Goal: Transaction & Acquisition: Purchase product/service

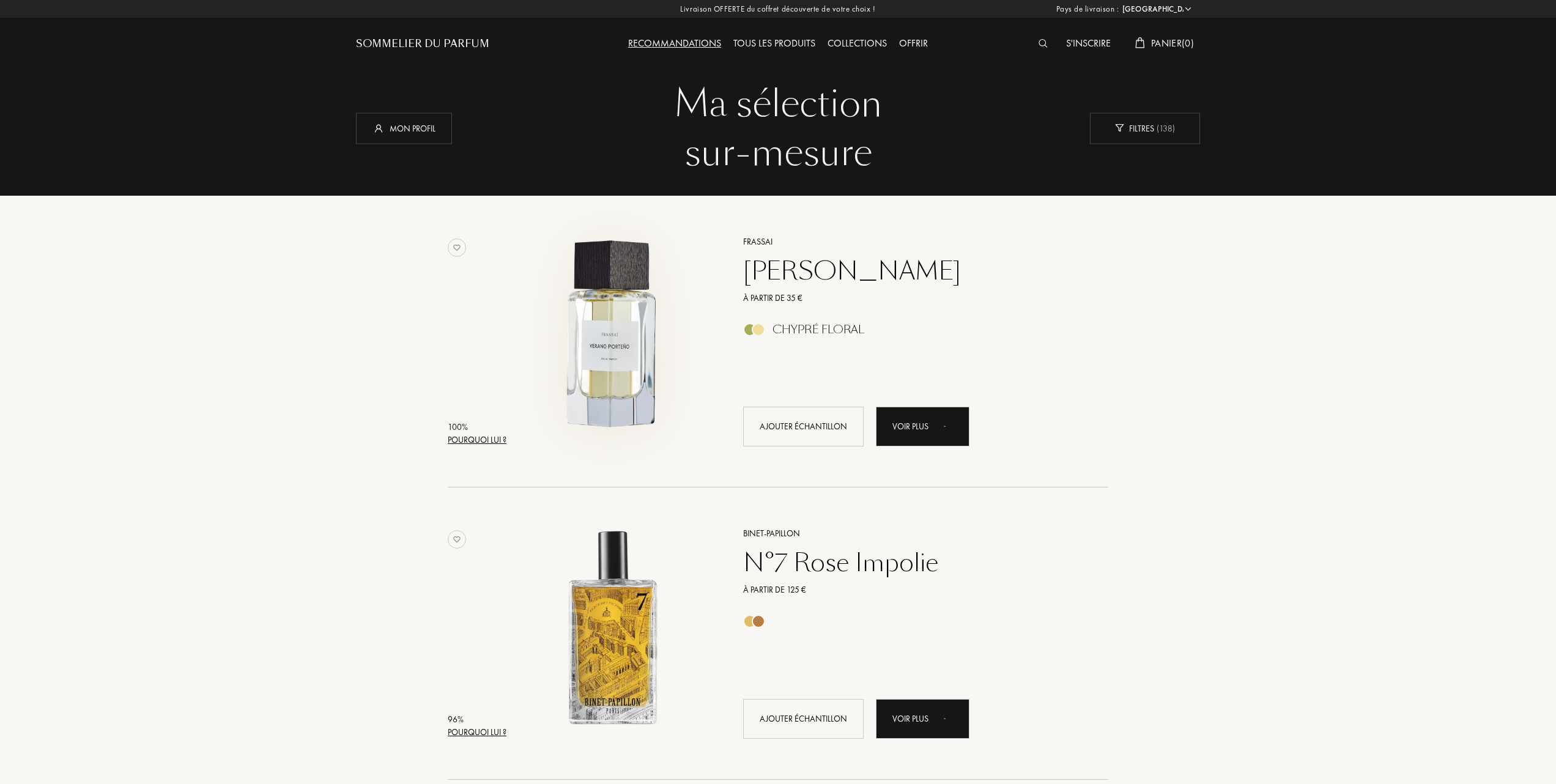
select select "FR"
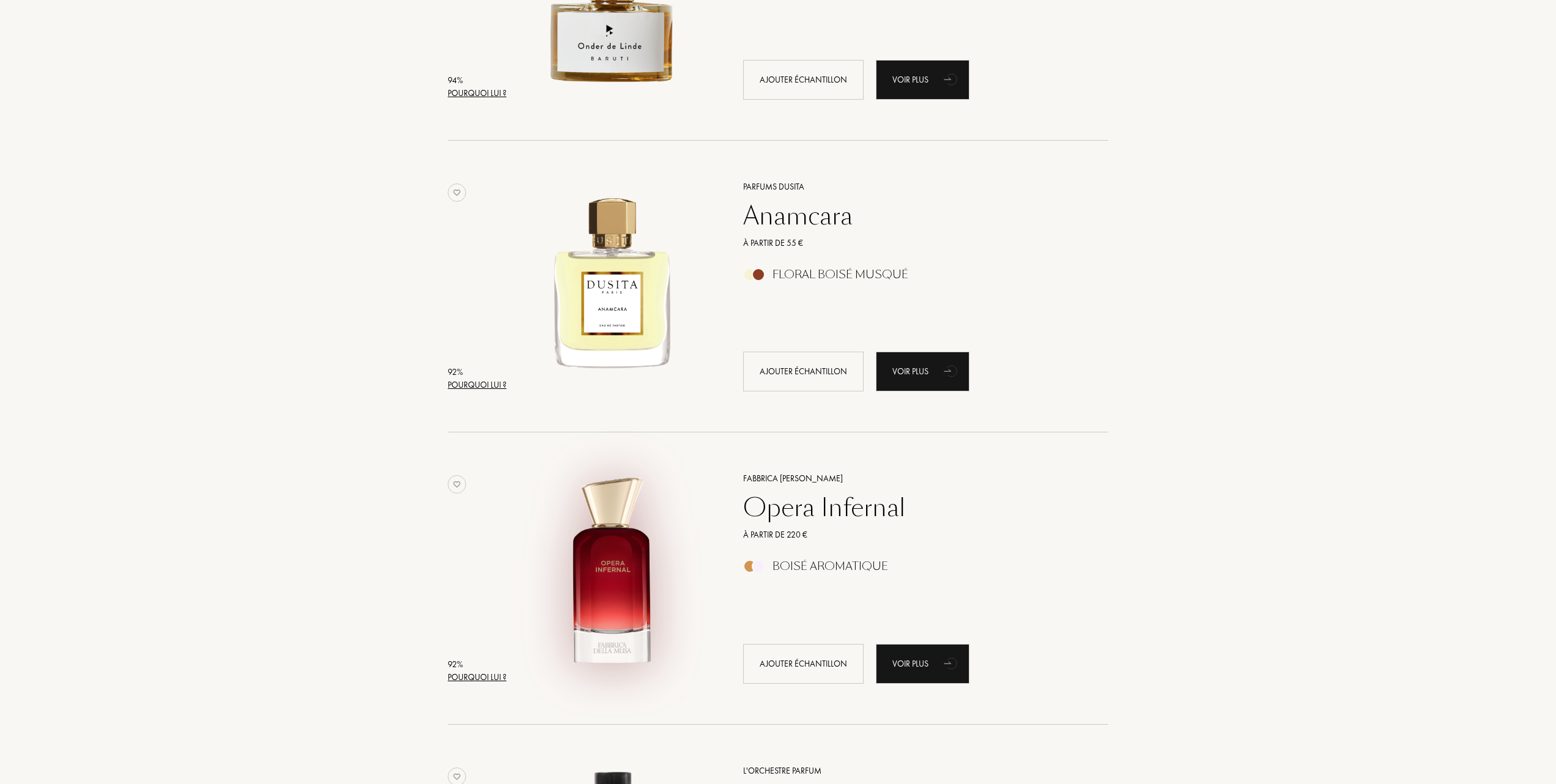
scroll to position [1305, 0]
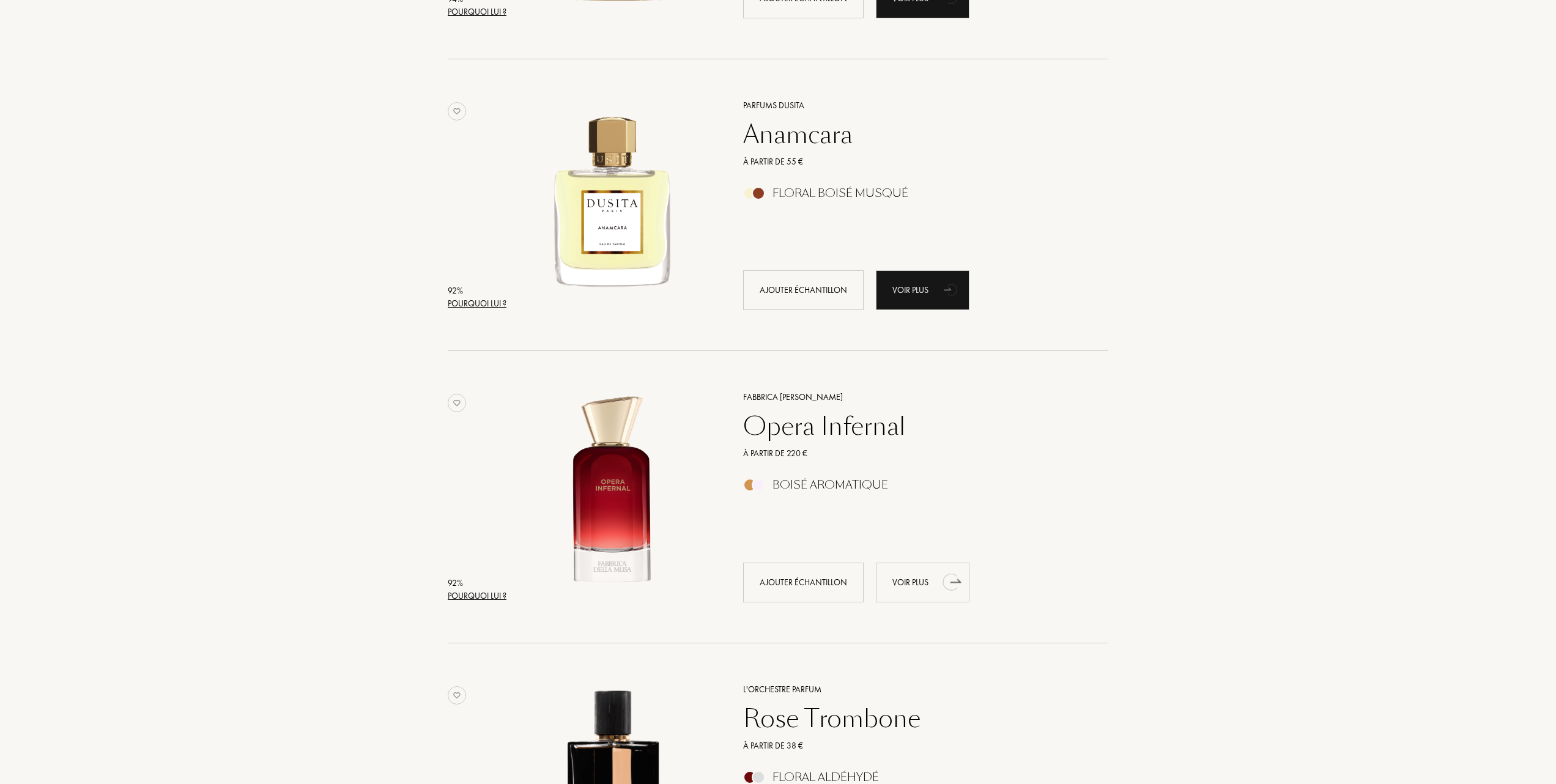
click at [908, 575] on div "Voir plus" at bounding box center [923, 582] width 93 height 40
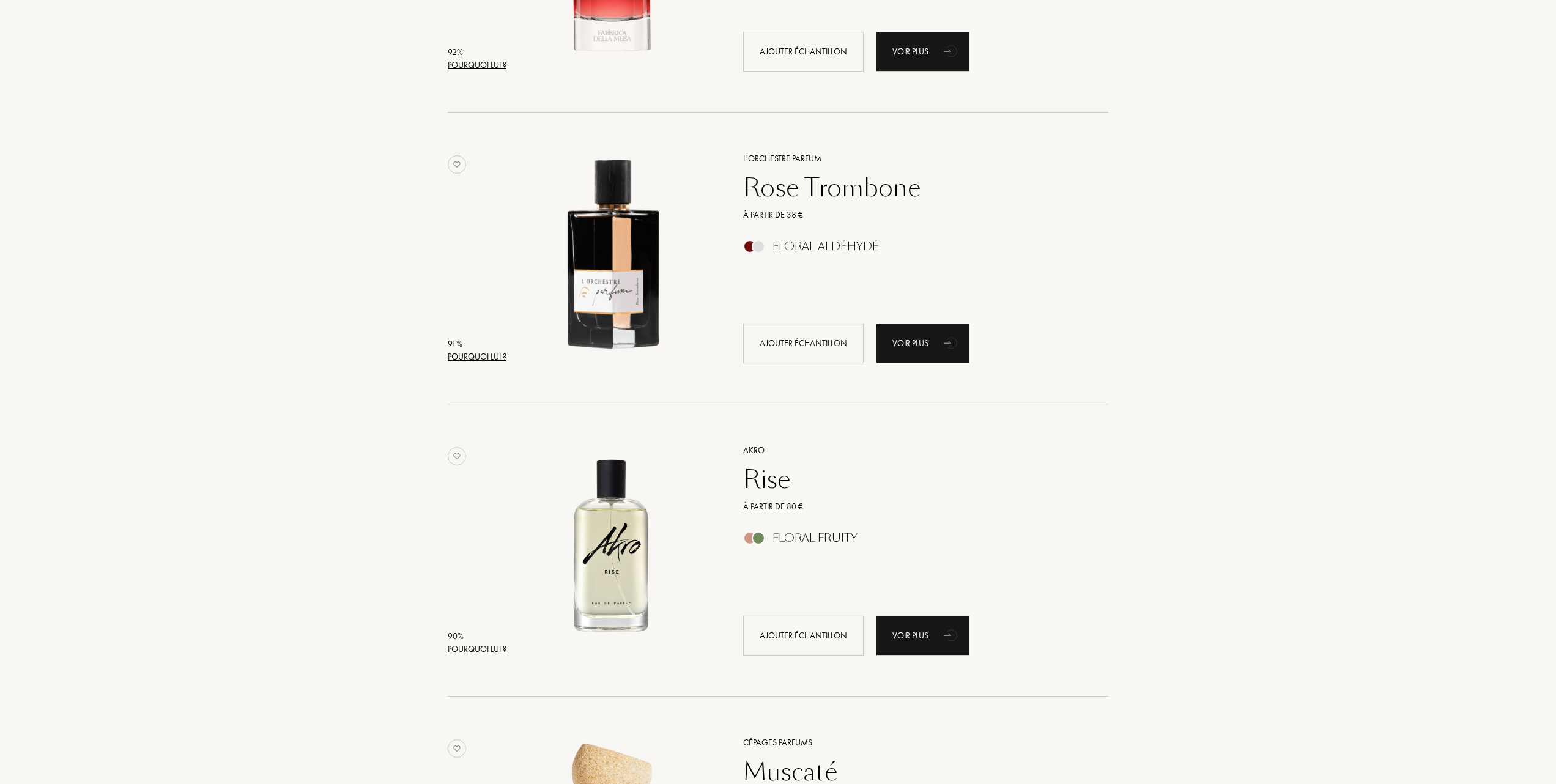
scroll to position [1875, 0]
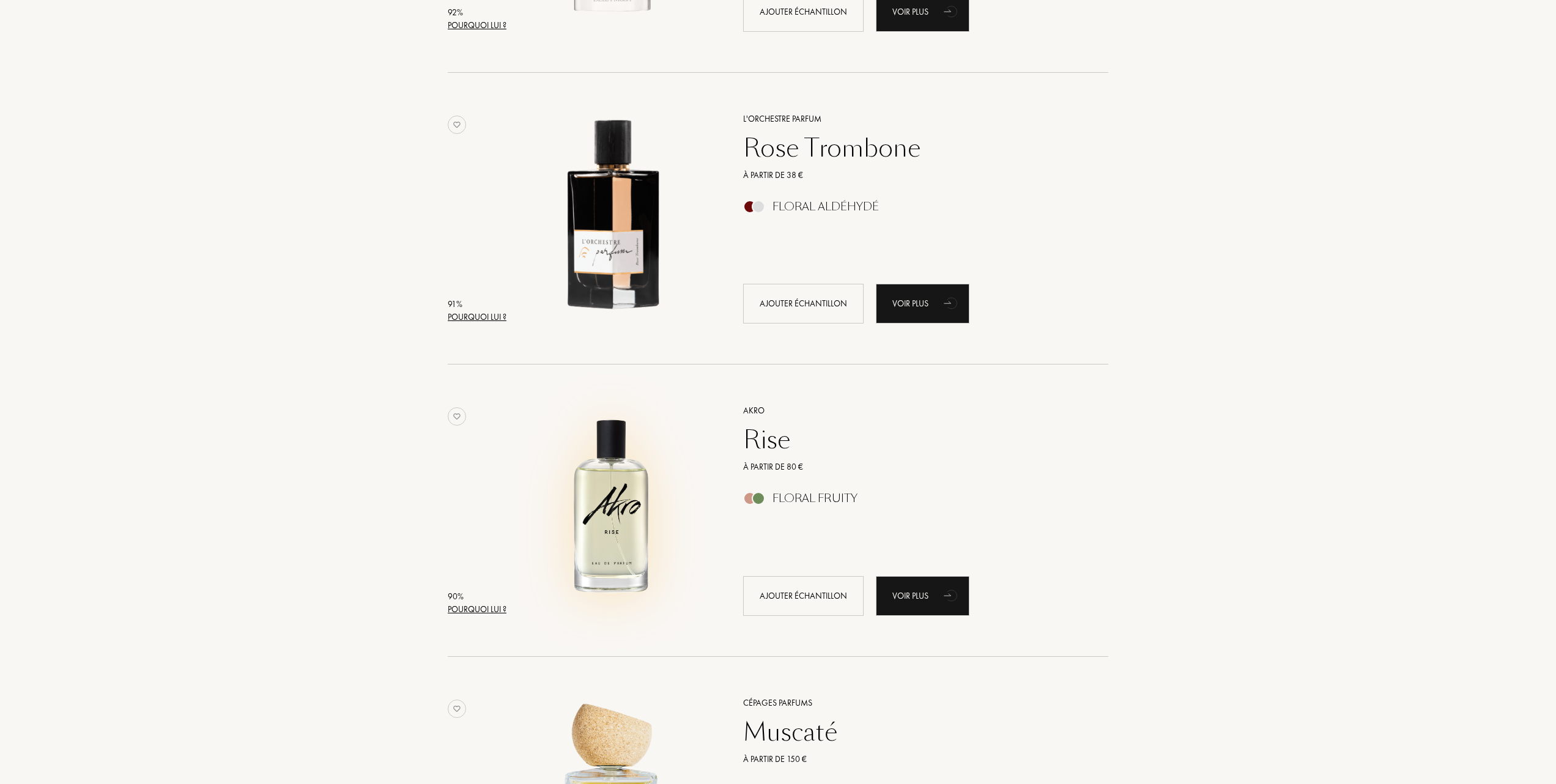
click at [598, 499] on img at bounding box center [613, 505] width 204 height 204
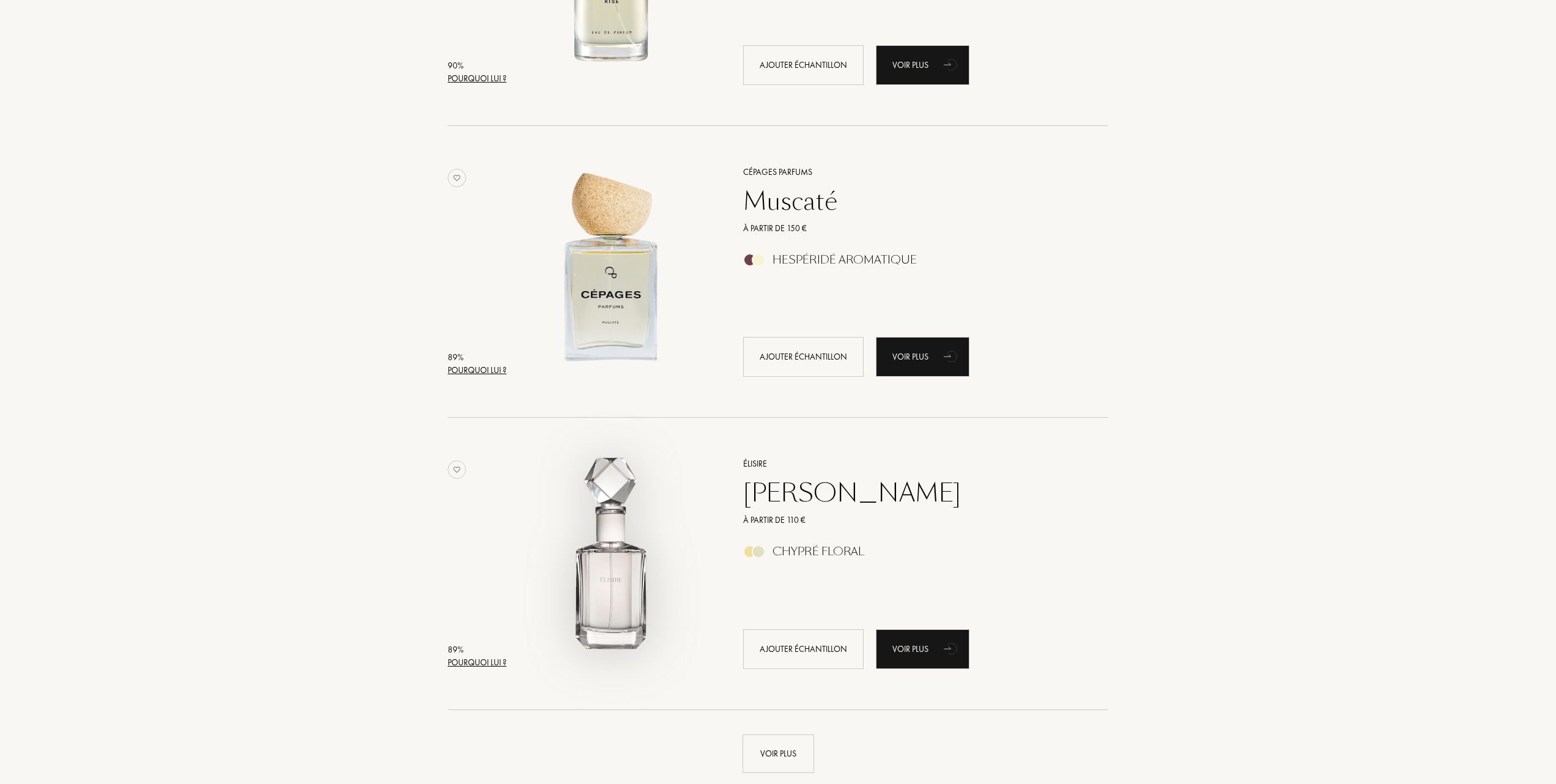
scroll to position [2446, 0]
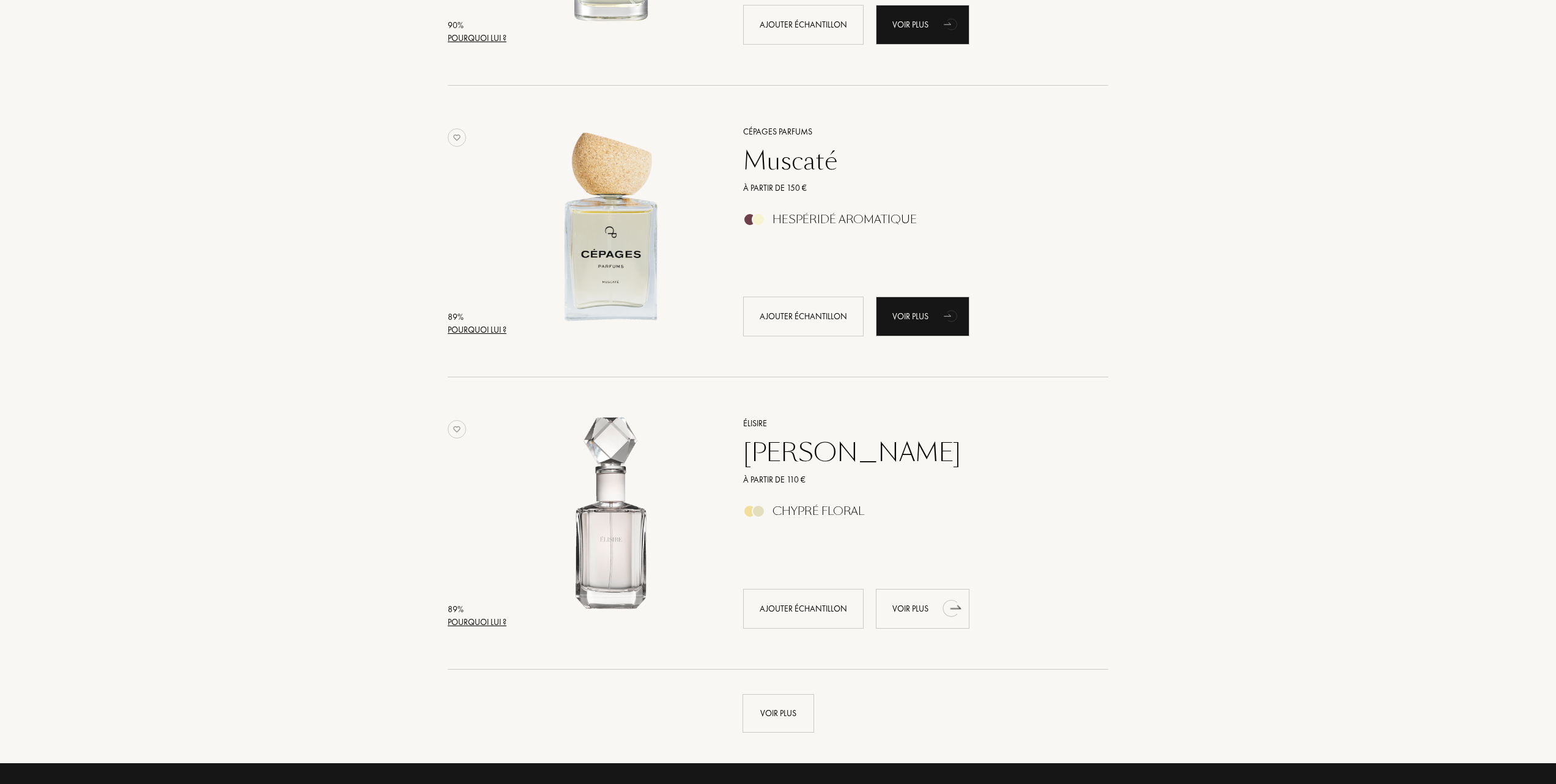
click at [916, 599] on div "Voir plus" at bounding box center [923, 609] width 93 height 40
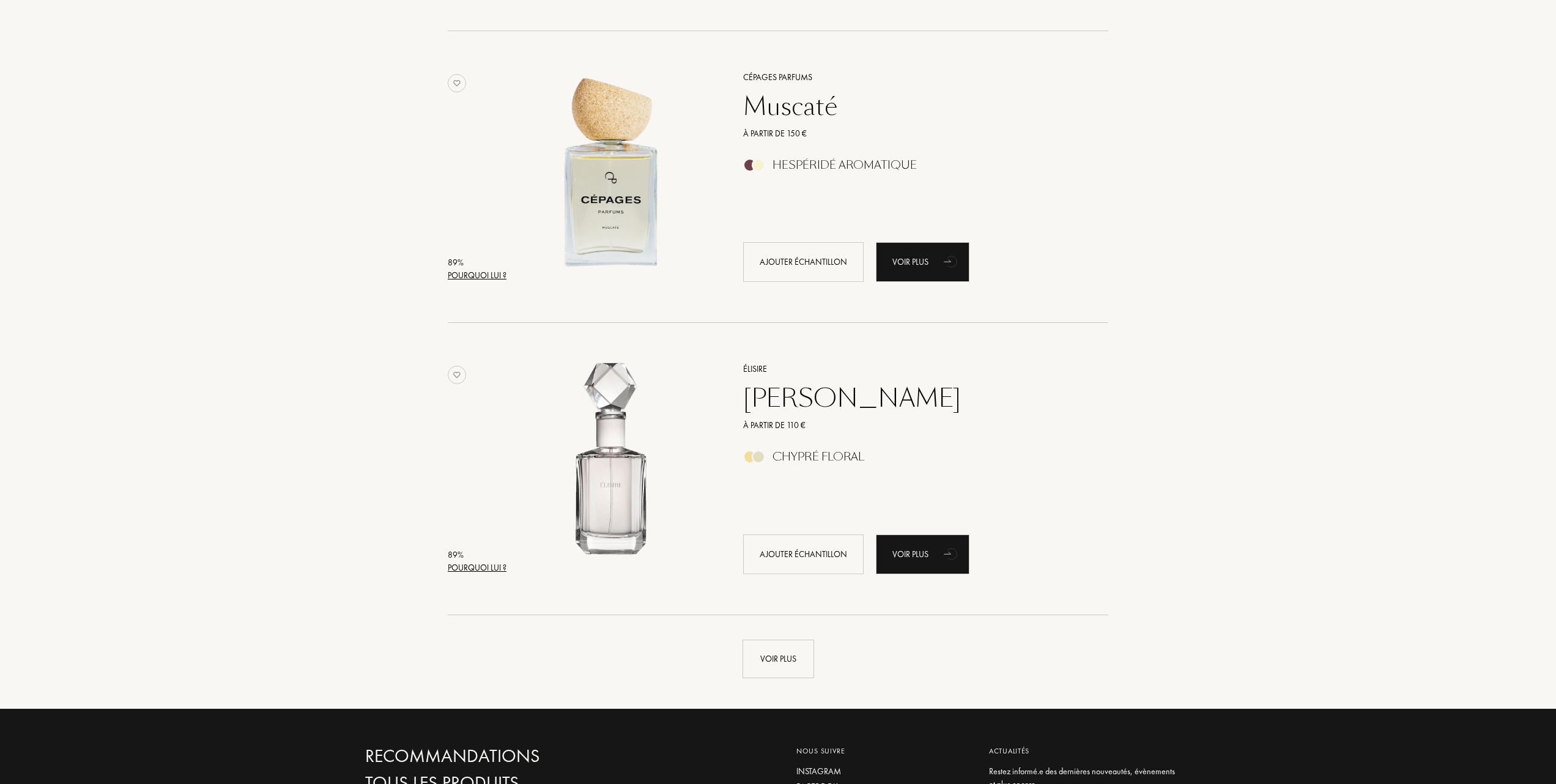
scroll to position [2527, 0]
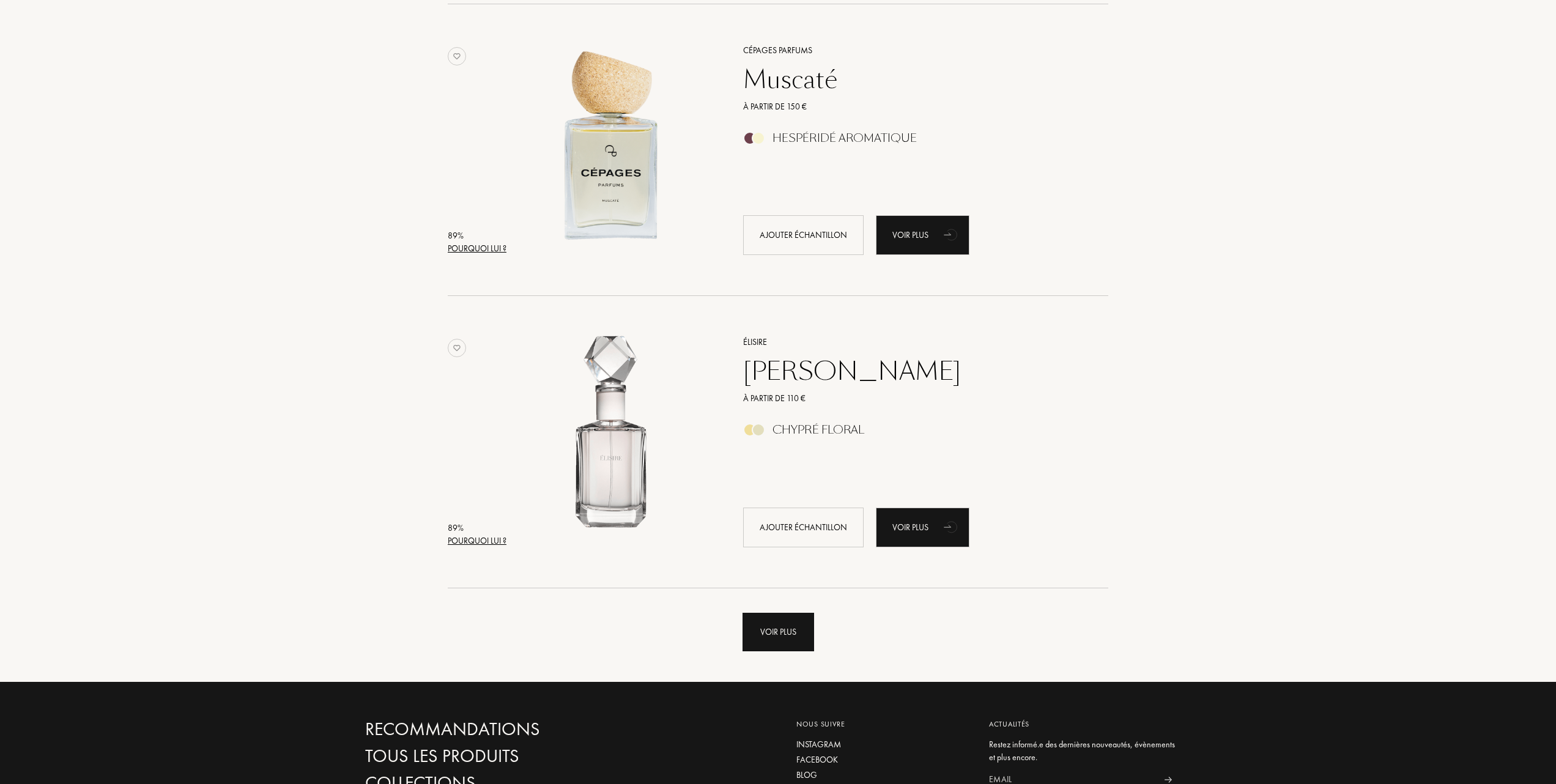
click at [778, 627] on div "Voir plus" at bounding box center [778, 632] width 71 height 38
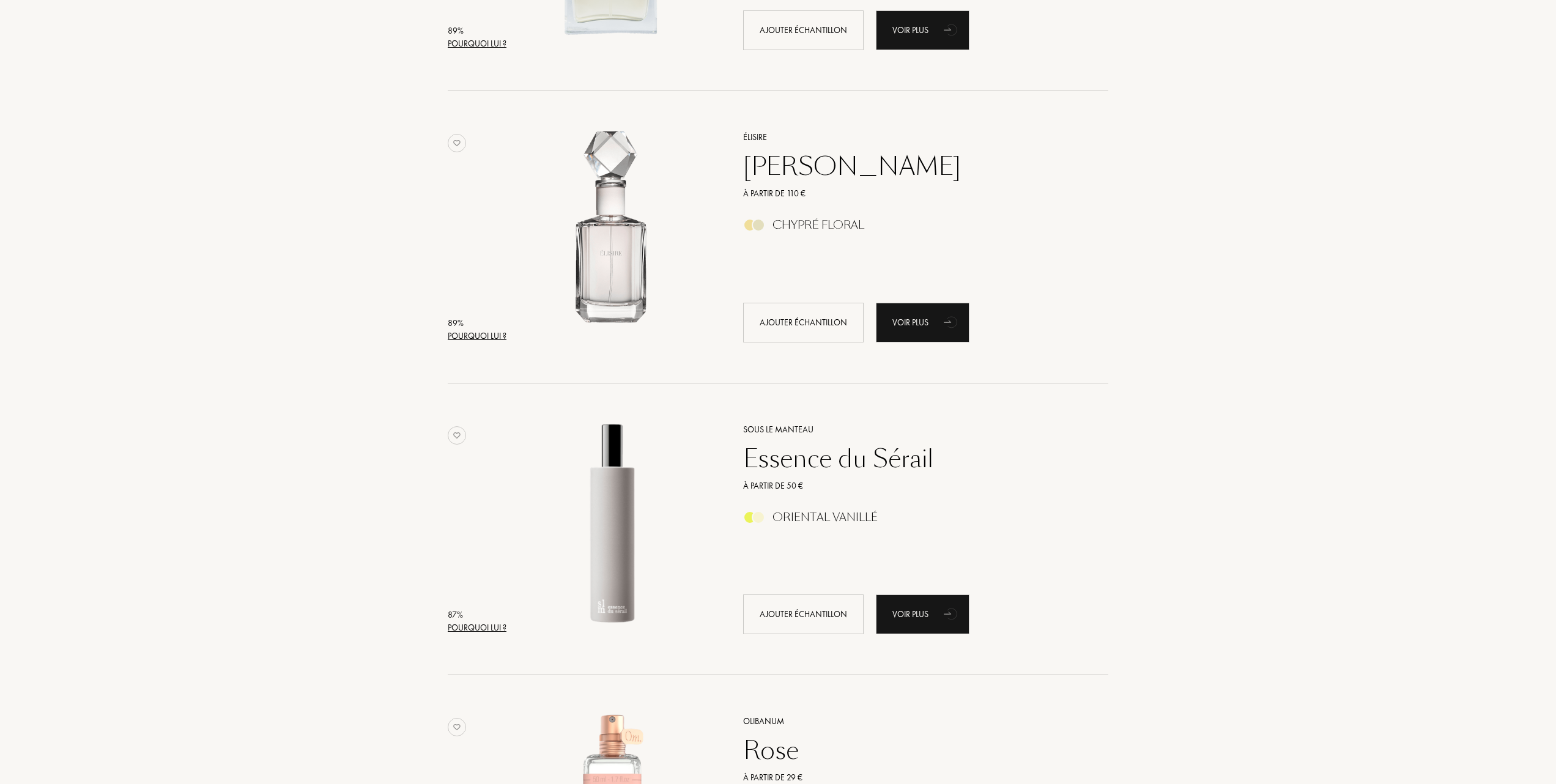
scroll to position [2772, 0]
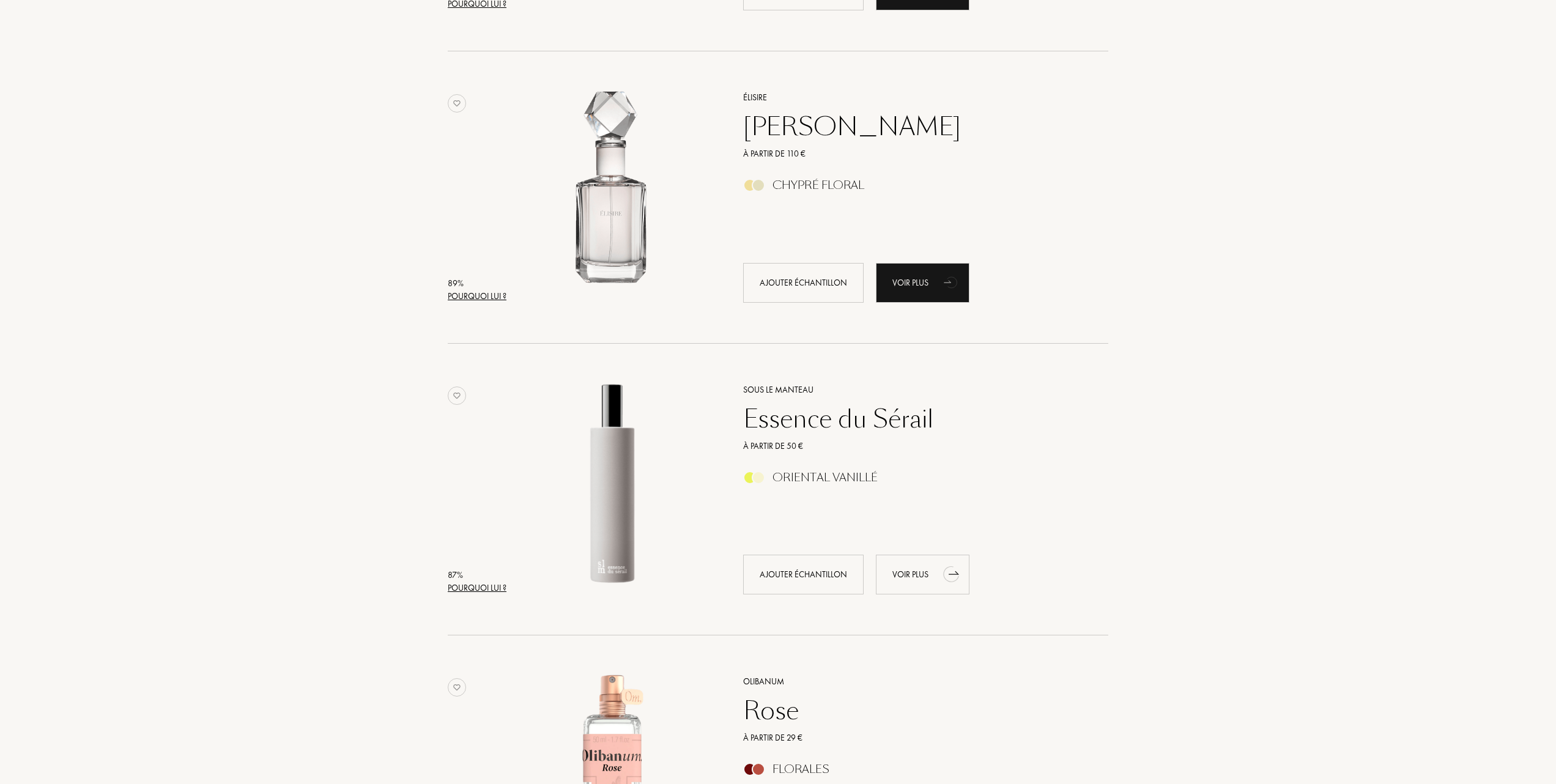
click at [914, 572] on div "Voir plus" at bounding box center [923, 575] width 93 height 40
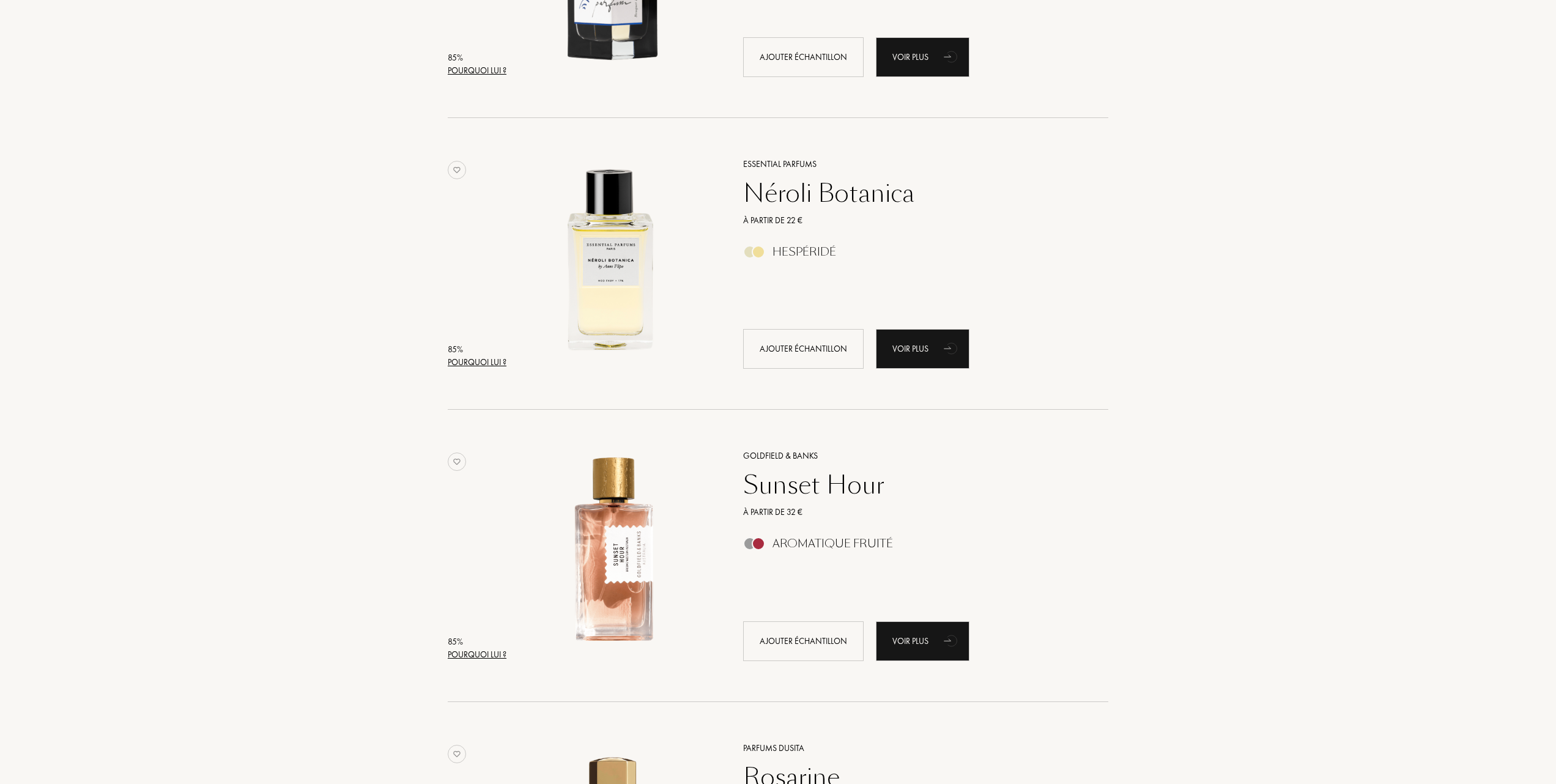
scroll to position [4077, 0]
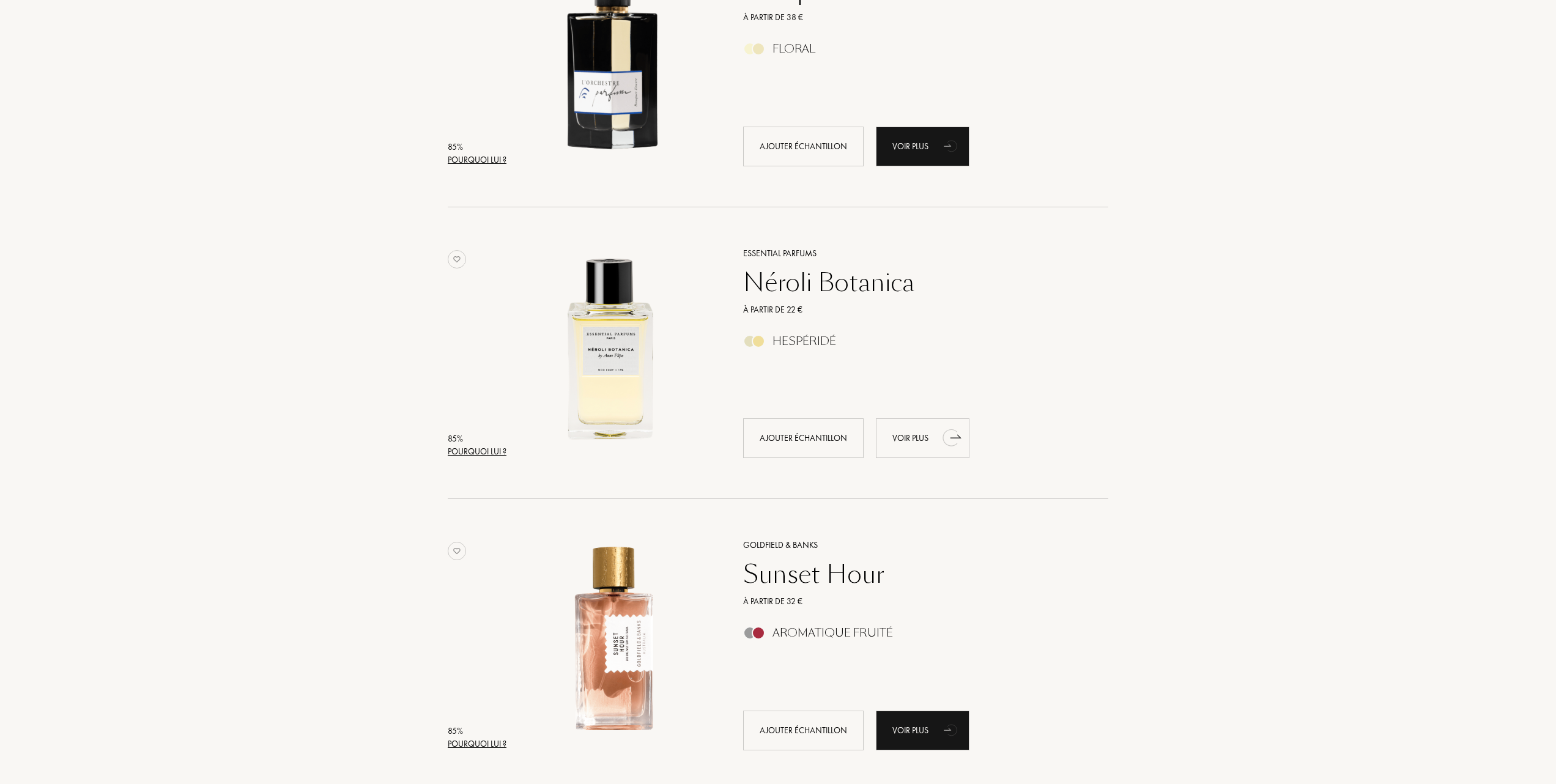
click at [913, 430] on div "Voir plus" at bounding box center [923, 438] width 93 height 40
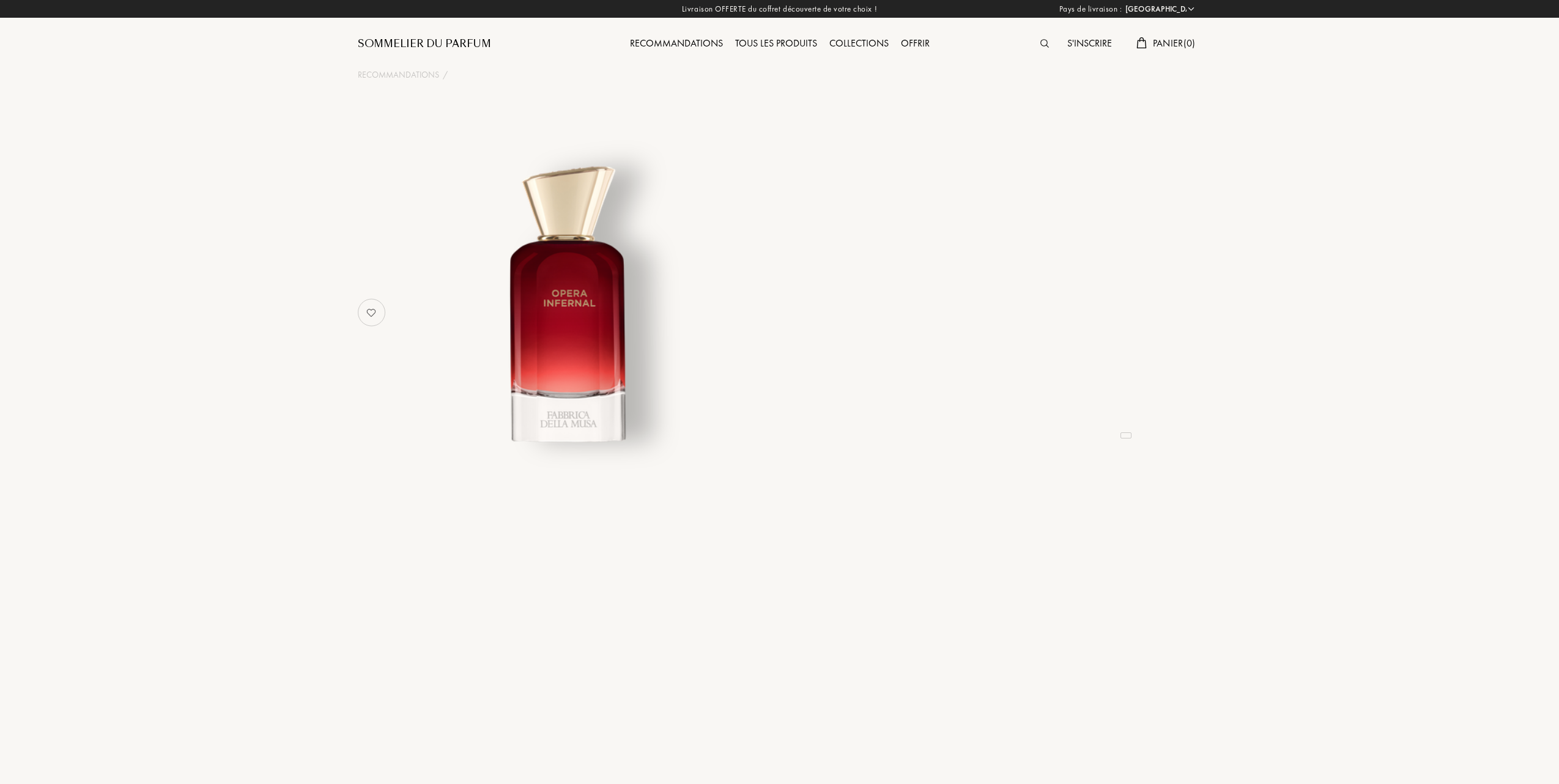
select select "FR"
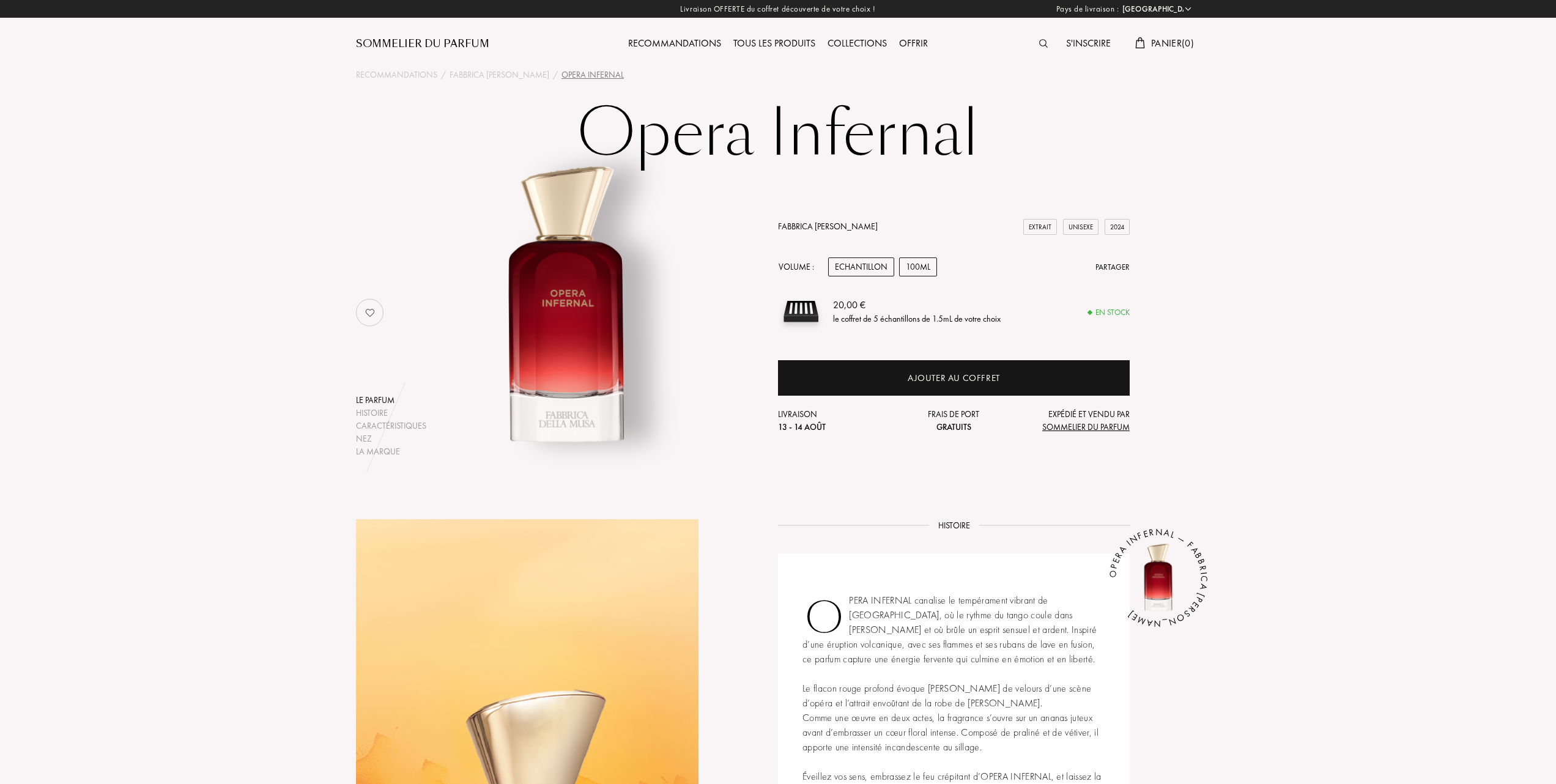
click at [918, 267] on div "100mL" at bounding box center [918, 267] width 38 height 19
click at [863, 265] on div "Echantillon" at bounding box center [860, 267] width 66 height 19
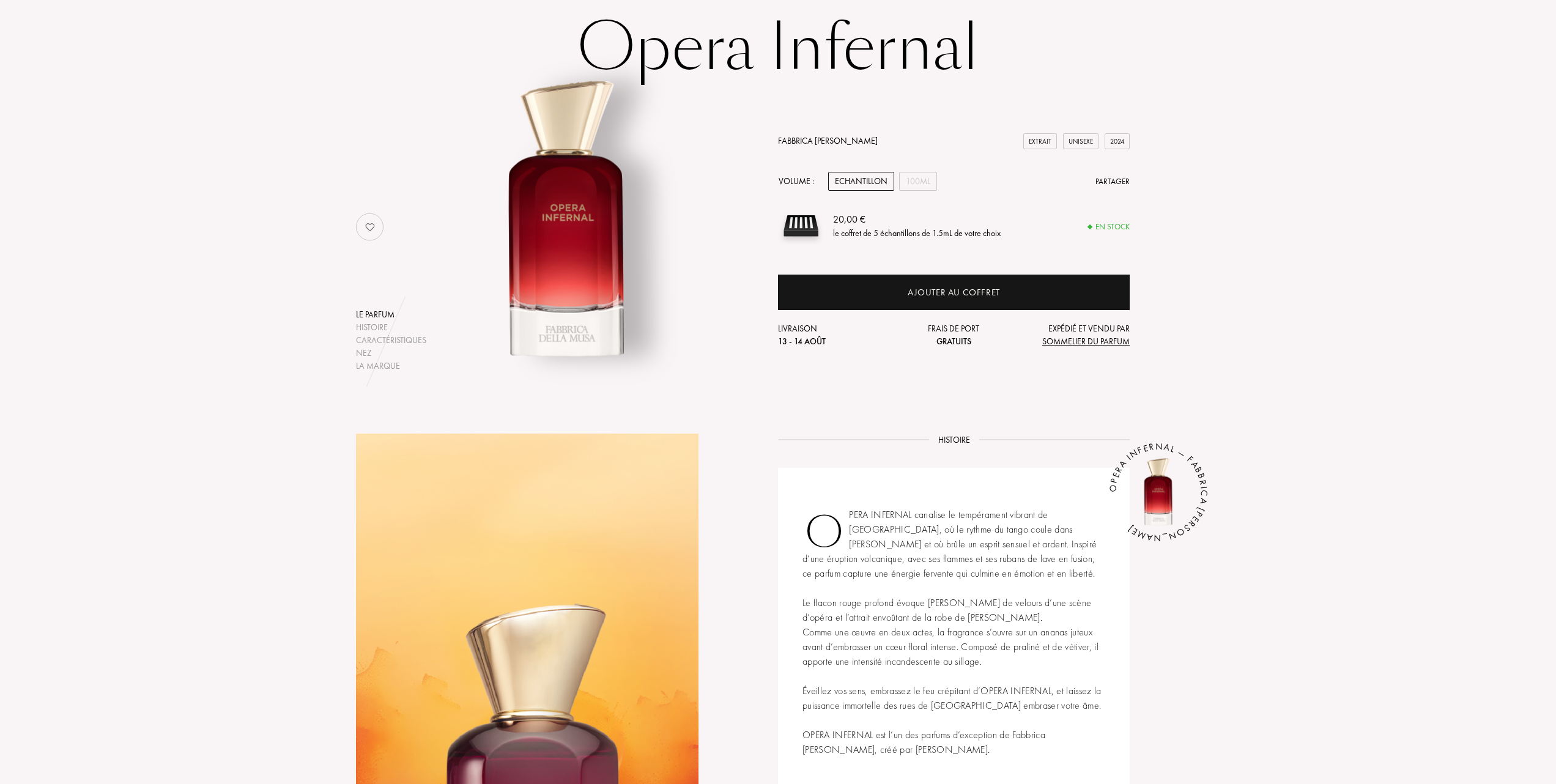
scroll to position [81, 0]
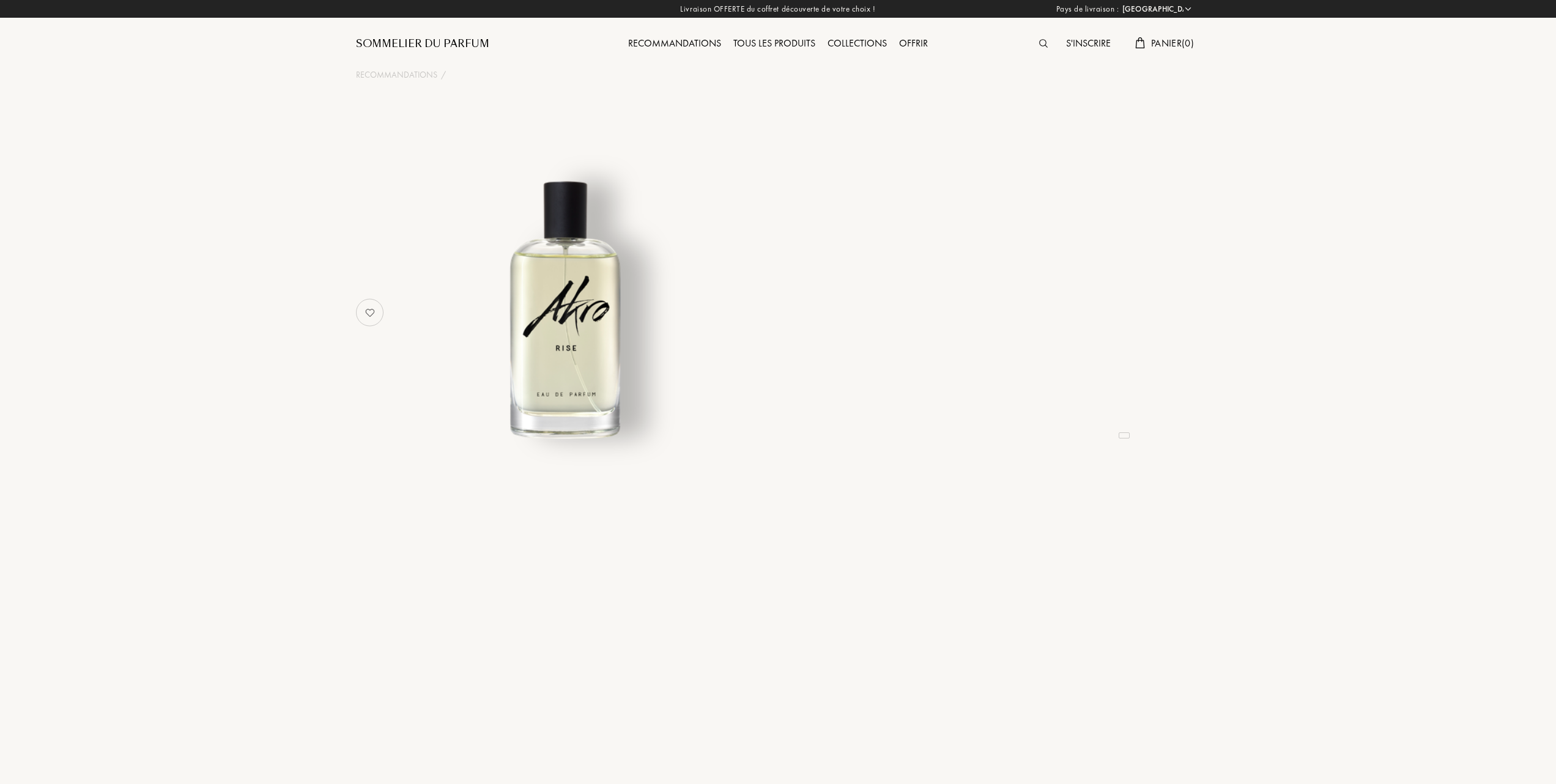
select select "FR"
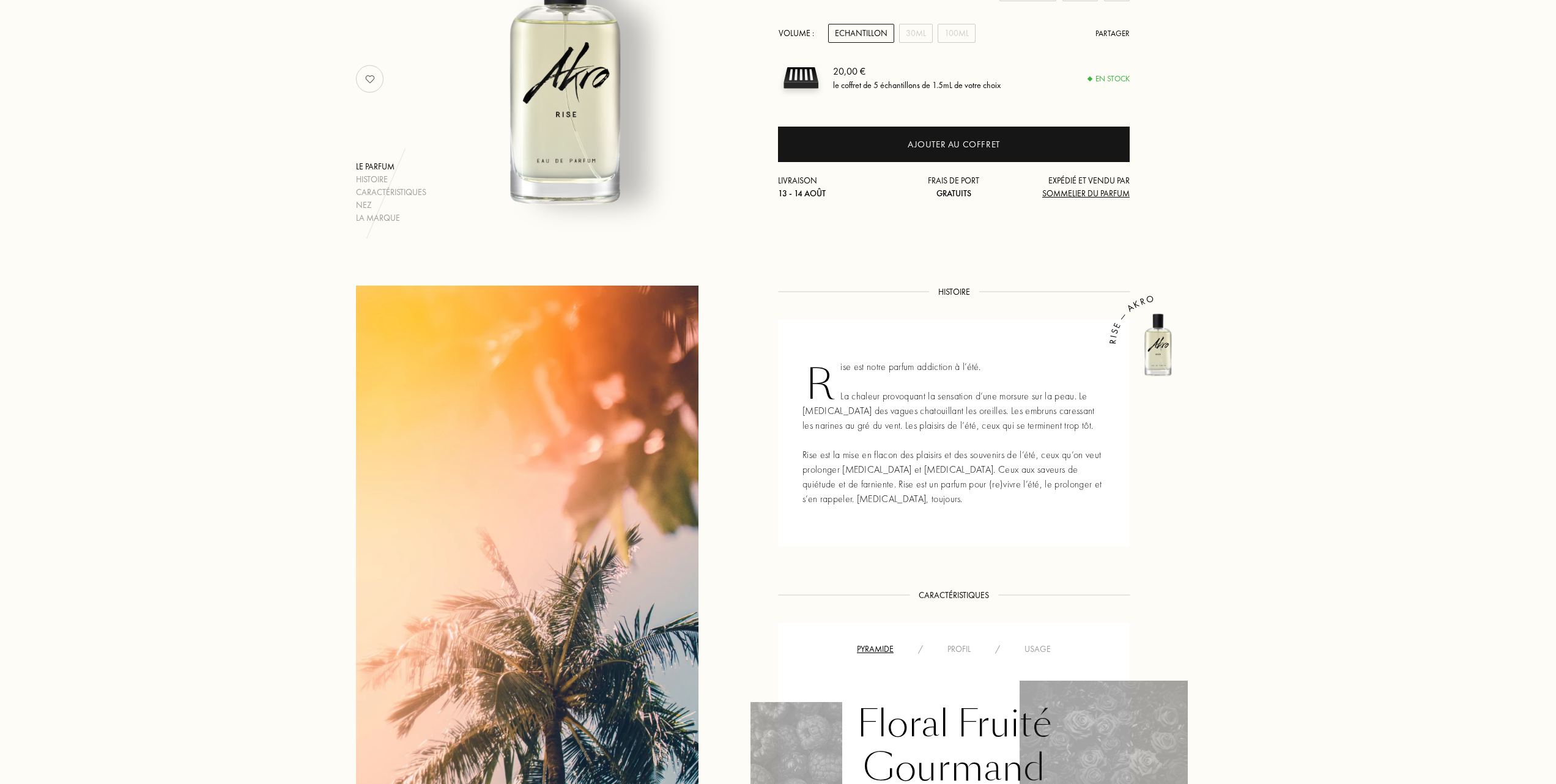
scroll to position [163, 0]
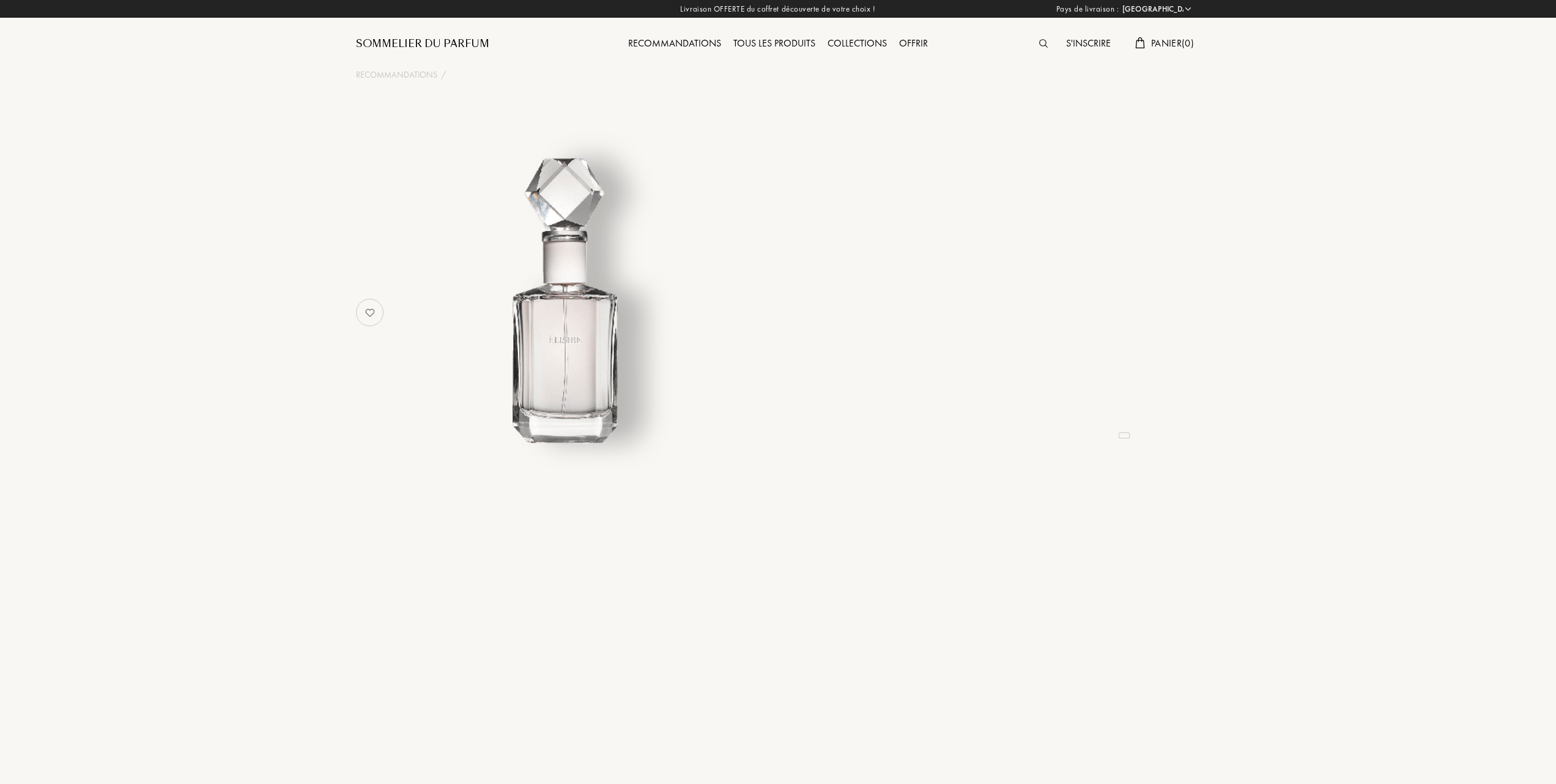
select select "FR"
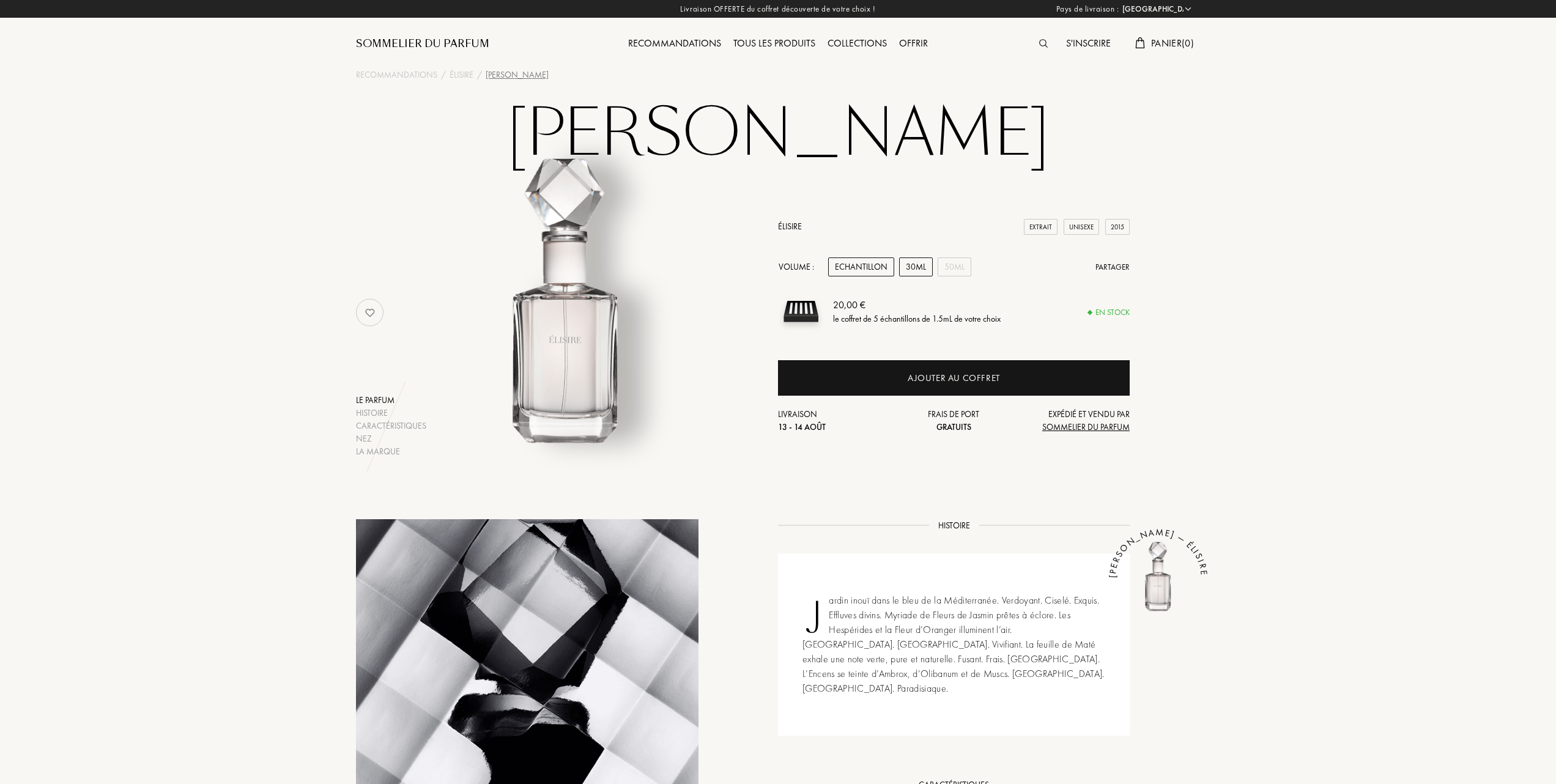
click at [917, 267] on div "30mL" at bounding box center [916, 267] width 34 height 19
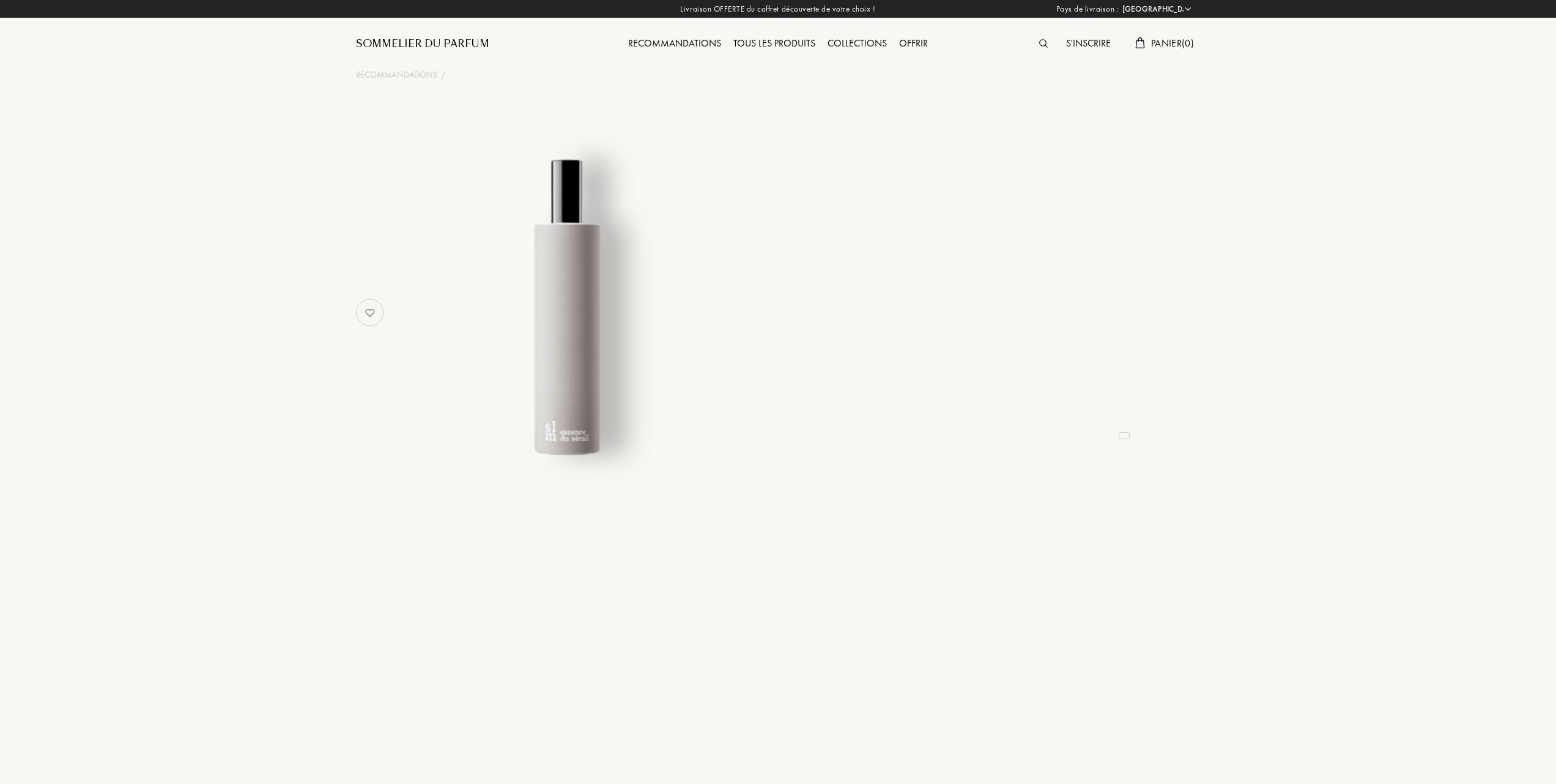
select select "FR"
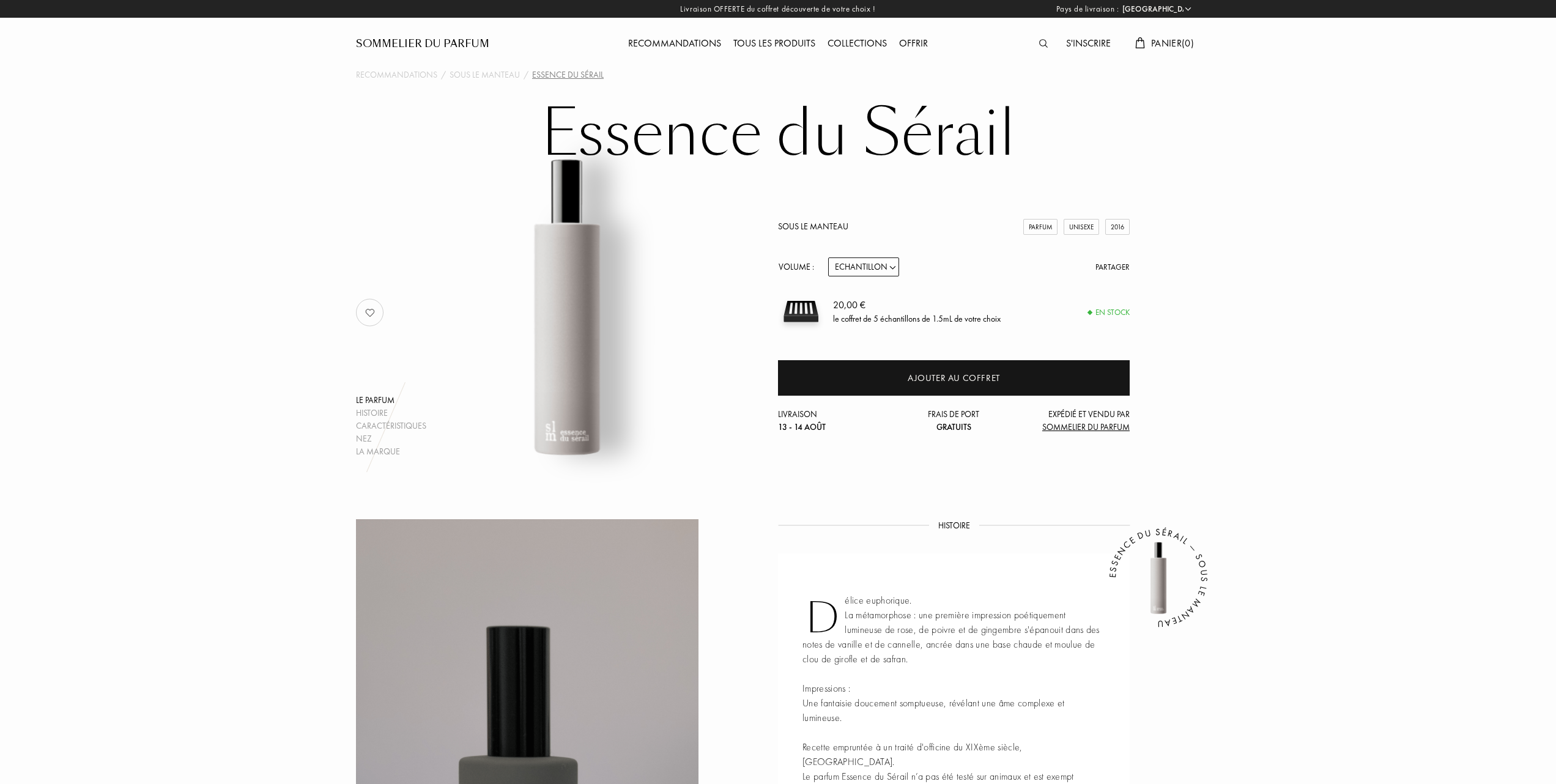
click at [892, 265] on select "Echantillon 14mL 50mL 100mL" at bounding box center [863, 267] width 71 height 19
select select "1"
click at [828, 258] on select "Echantillon 14mL 50mL 100mL" at bounding box center [863, 267] width 71 height 19
select select "1"
click at [894, 267] on select "Echantillon 14mL 50mL 100mL" at bounding box center [863, 267] width 71 height 19
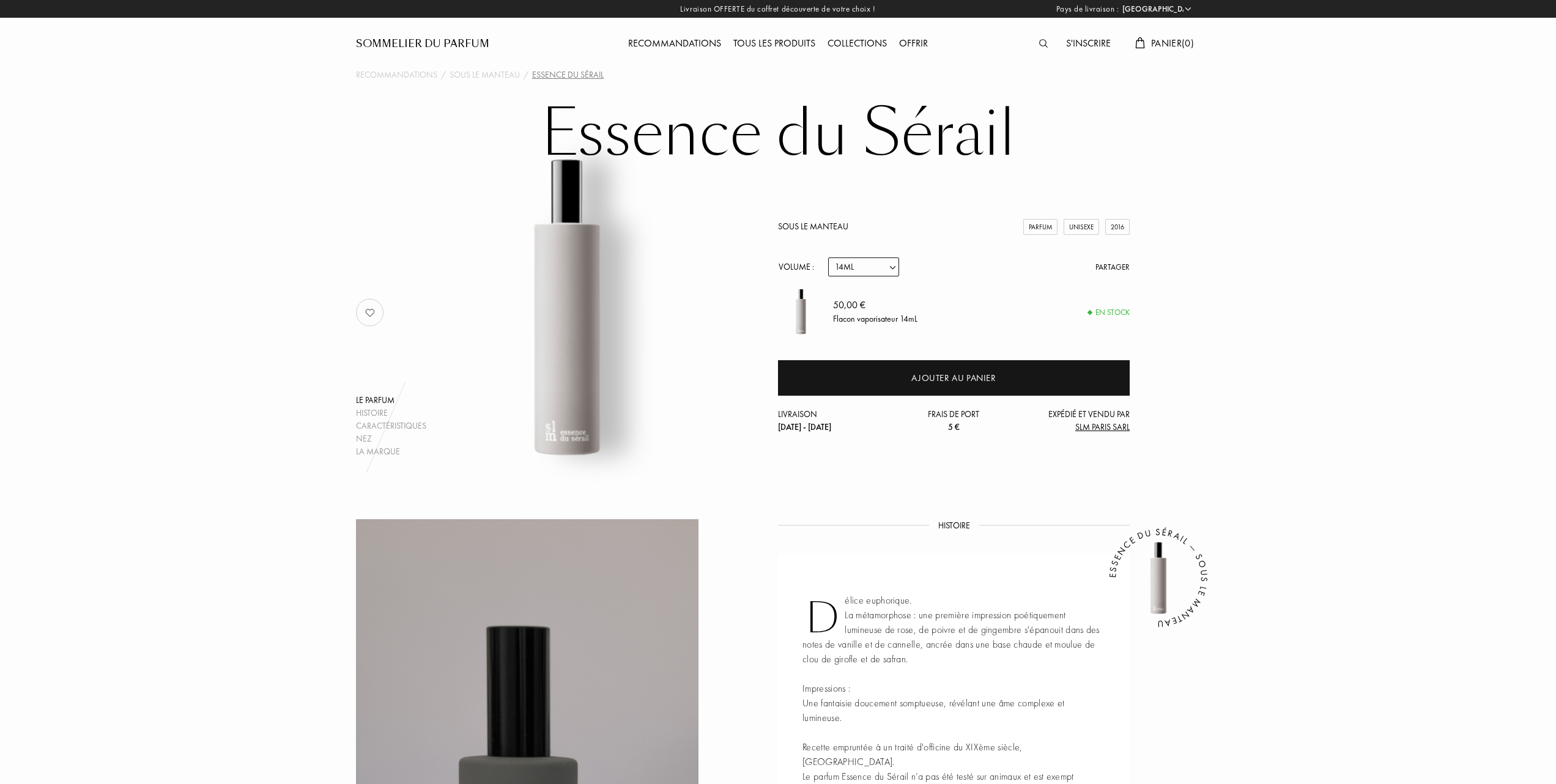
select select "2"
click at [828, 258] on select "Echantillon 14mL 50mL 100mL" at bounding box center [863, 267] width 71 height 19
select select "2"
click at [896, 267] on select "Echantillon 14mL 50mL 100mL" at bounding box center [863, 267] width 71 height 19
select select "1"
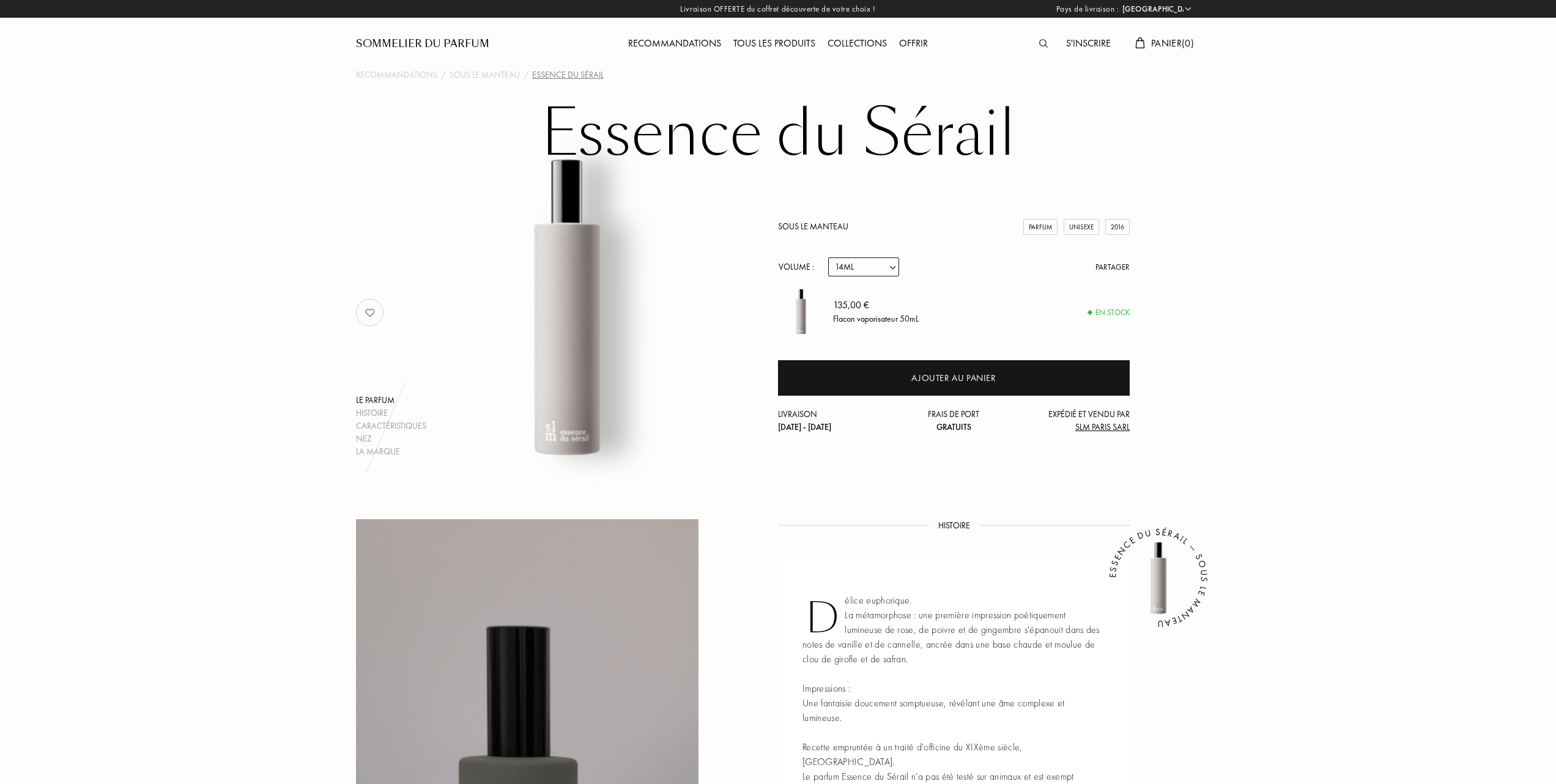
click at [828, 258] on select "Echantillon 14mL 50mL 100mL" at bounding box center [863, 267] width 71 height 19
select select "1"
click at [894, 265] on select "Echantillon 14mL 50mL 100mL" at bounding box center [863, 267] width 71 height 19
select select "3"
click at [828, 258] on select "Echantillon 14mL 50mL 100mL" at bounding box center [863, 267] width 71 height 19
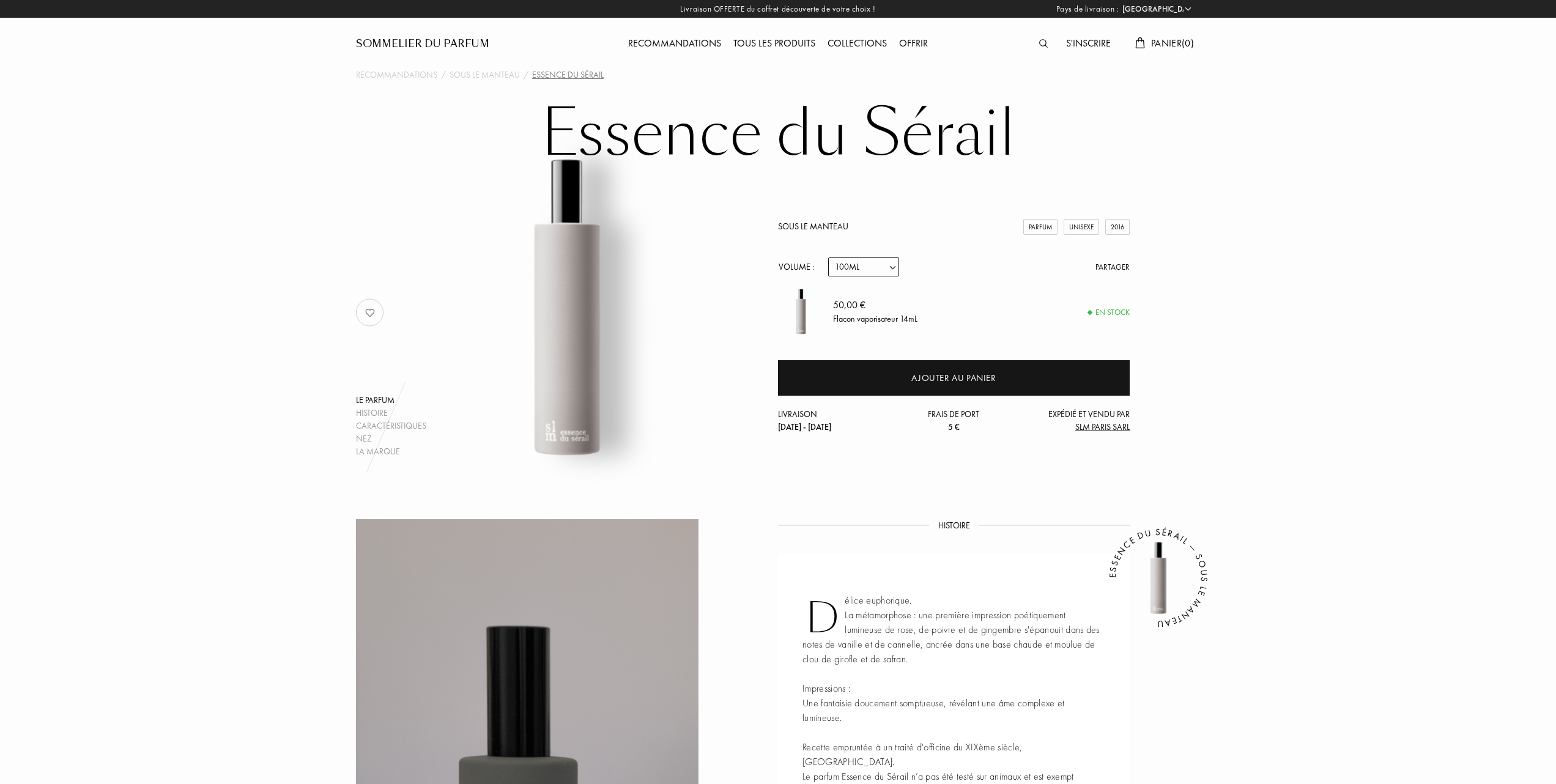
select select "3"
click at [891, 265] on select "Echantillon 14mL 50mL 100mL" at bounding box center [863, 267] width 71 height 19
select select "1"
click at [828, 258] on select "Echantillon 14mL 50mL 100mL" at bounding box center [863, 267] width 71 height 19
select select "1"
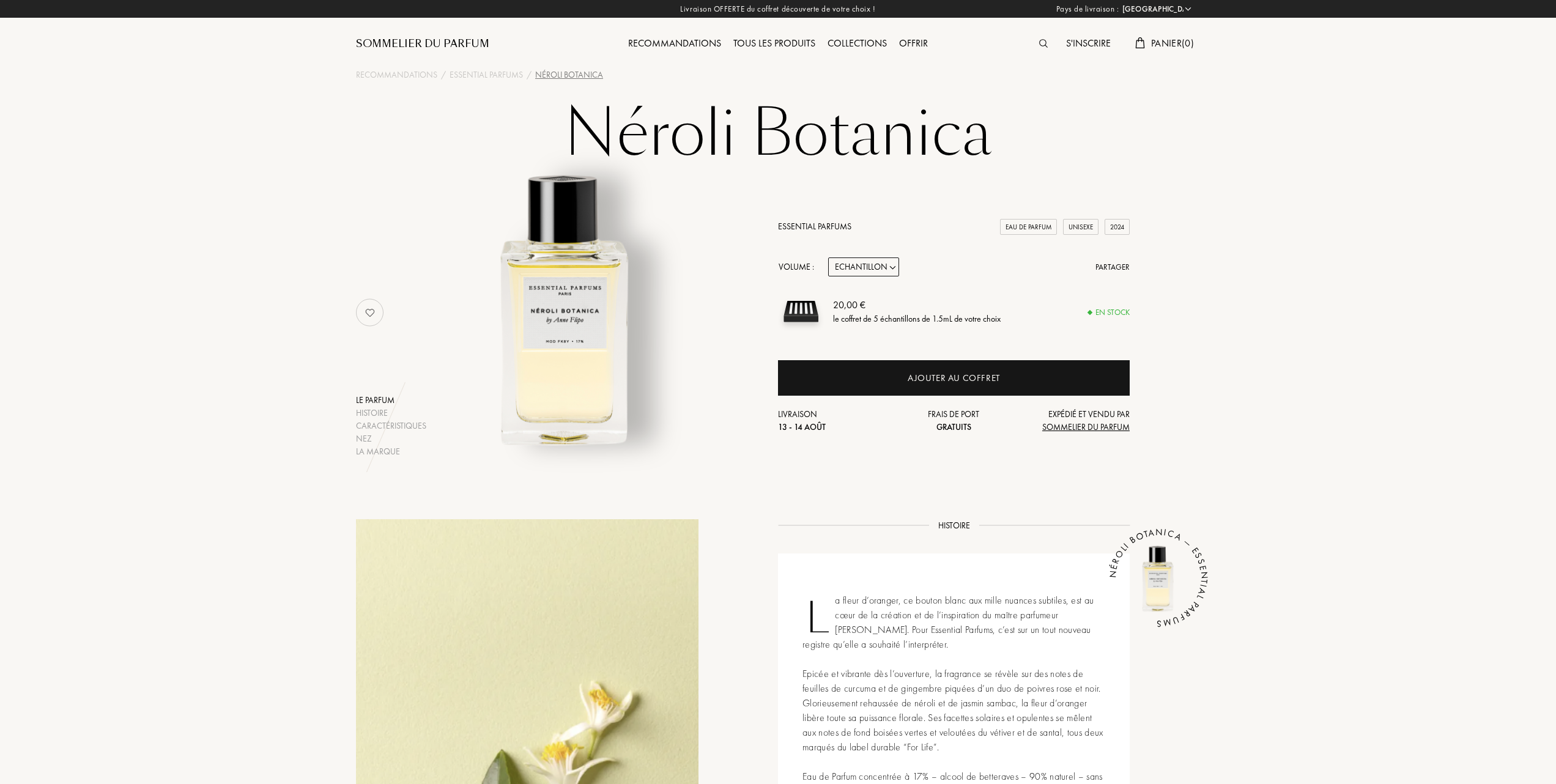
select select "FR"
click at [893, 265] on select "Echantillon 10mL 100mL 150mL" at bounding box center [863, 267] width 71 height 19
select select "1"
click at [828, 258] on select "Echantillon 10mL 100mL 150mL" at bounding box center [863, 267] width 71 height 19
select select "1"
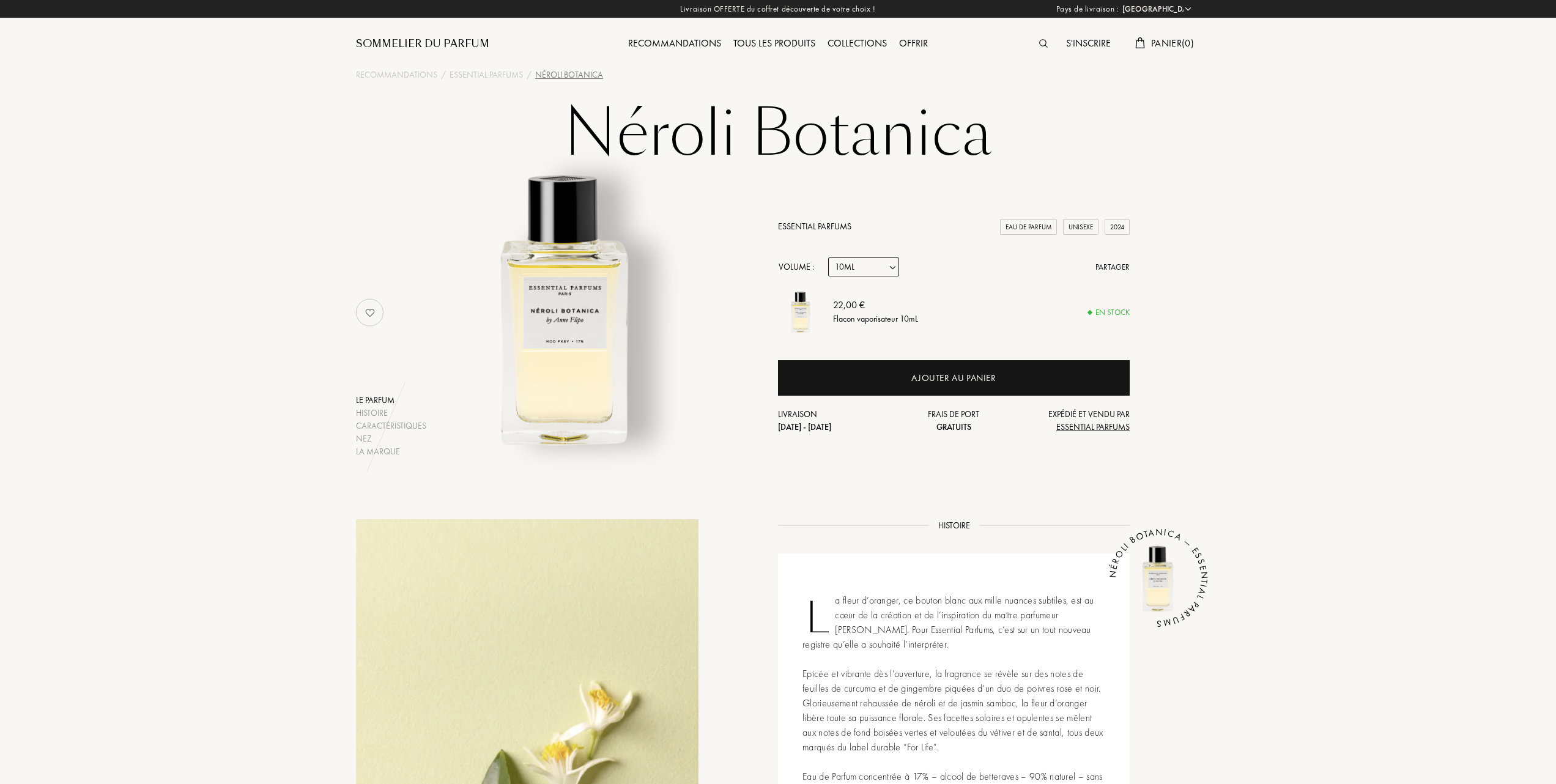
click at [896, 267] on select "Echantillon 10mL 100mL 150mL" at bounding box center [863, 267] width 71 height 19
click at [894, 267] on select "Echantillon 10mL 100mL 150mL" at bounding box center [863, 267] width 71 height 19
click at [889, 264] on select "Echantillon 10mL 100mL 150mL" at bounding box center [863, 267] width 71 height 19
select select "0"
click at [828, 258] on select "Echantillon 10mL 100mL 150mL" at bounding box center [863, 267] width 71 height 19
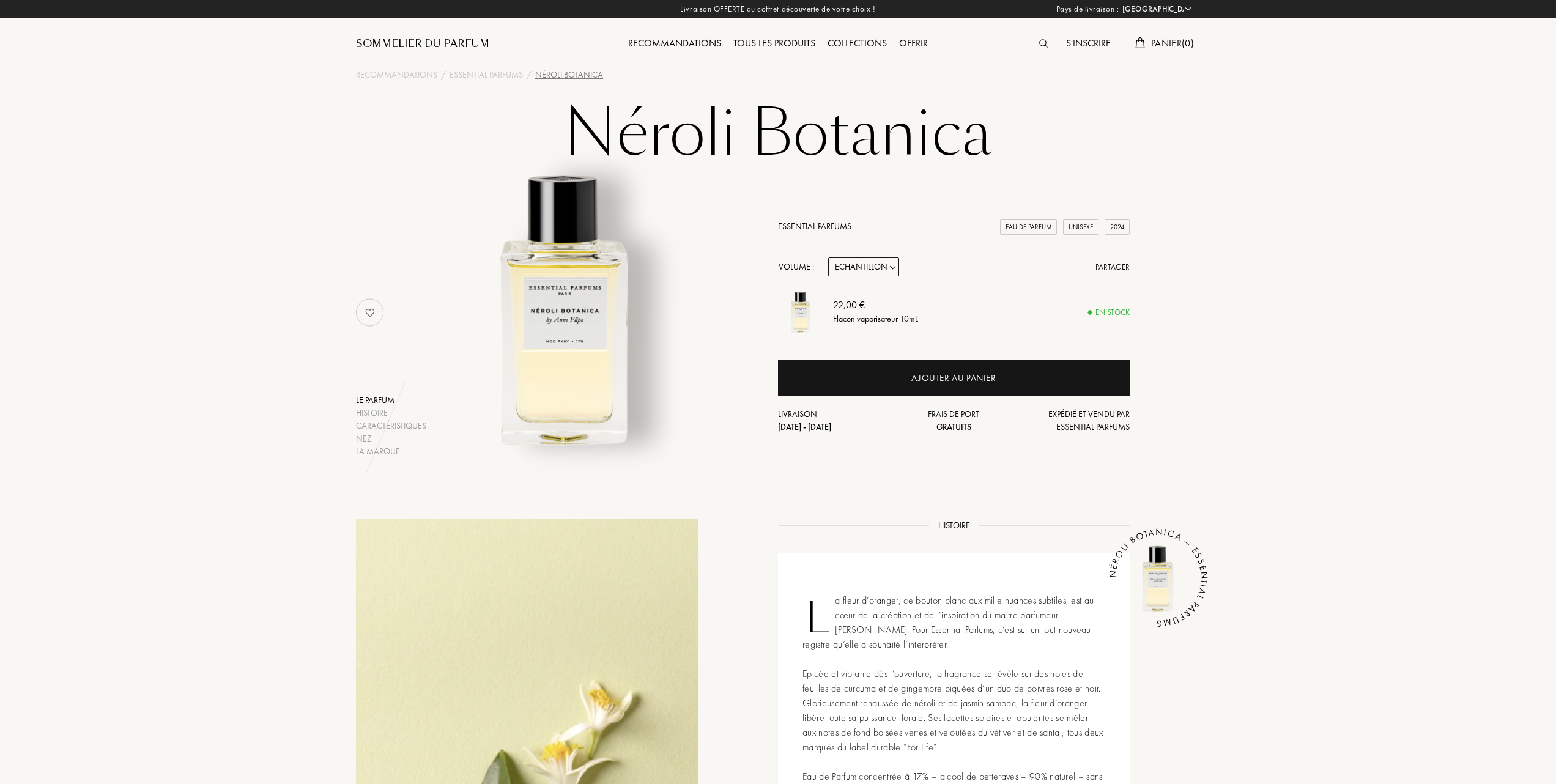
select select "0"
